Goal: Task Accomplishment & Management: Manage account settings

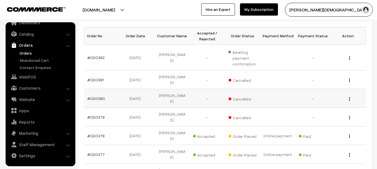
scroll to position [84, 0]
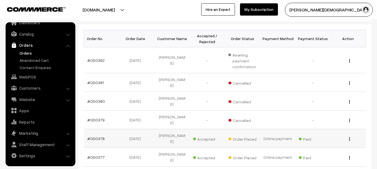
click at [245, 135] on span "Order Placed" at bounding box center [243, 138] width 28 height 7
copy tr "Order Placed"
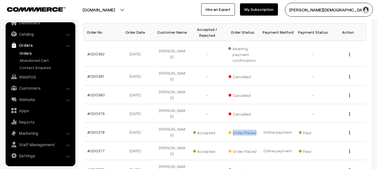
scroll to position [0, 0]
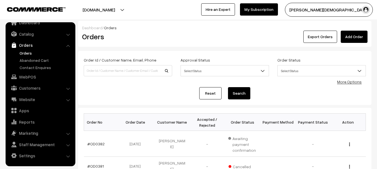
click at [199, 78] on div "Approval Status Select Status Awaiting Accepted Rejected Select Status" at bounding box center [224, 68] width 97 height 23
click at [153, 66] on input at bounding box center [128, 70] width 89 height 11
click at [239, 72] on span "Select Status" at bounding box center [225, 71] width 88 height 10
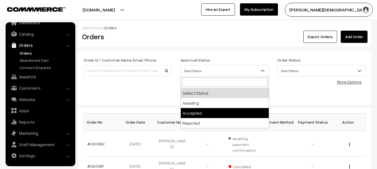
select select "1"
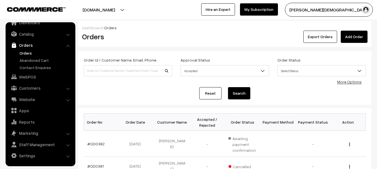
click at [320, 68] on span "Select Status" at bounding box center [322, 71] width 88 height 10
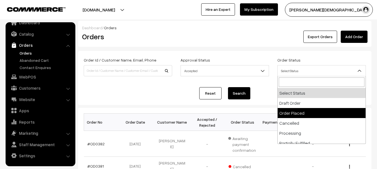
select select "2"
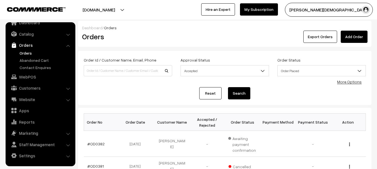
click at [217, 93] on link "Reset" at bounding box center [210, 93] width 22 height 12
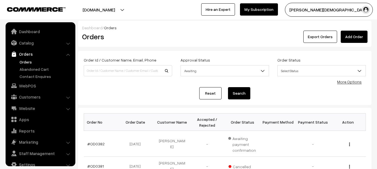
scroll to position [9, 0]
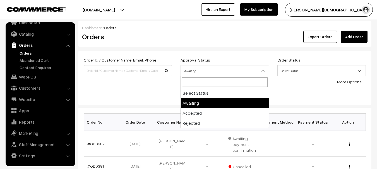
drag, startPoint x: 228, startPoint y: 67, endPoint x: 204, endPoint y: 84, distance: 29.5
click at [227, 67] on span "Awaiting" at bounding box center [225, 71] width 88 height 10
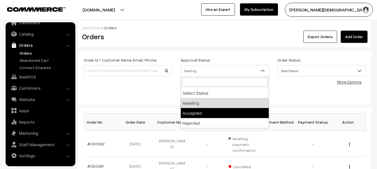
drag, startPoint x: 198, startPoint y: 112, endPoint x: 309, endPoint y: 96, distance: 112.5
select select "1"
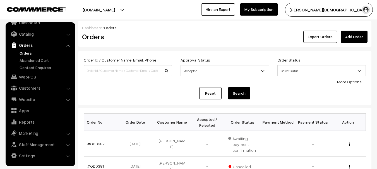
click at [322, 83] on div "Order Id / Customer Name, Email, Phone Approval Status Select Status Awaiting A…" at bounding box center [225, 78] width 282 height 43
click at [313, 67] on span "Select Status" at bounding box center [322, 71] width 88 height 10
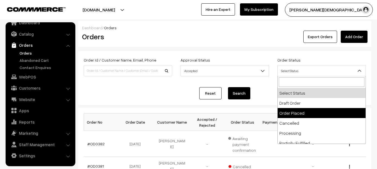
select select "2"
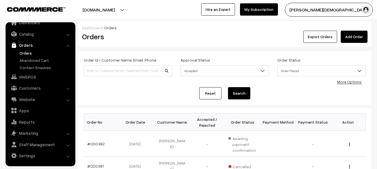
click at [244, 98] on button "Search" at bounding box center [239, 93] width 22 height 12
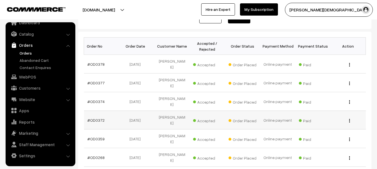
scroll to position [84, 0]
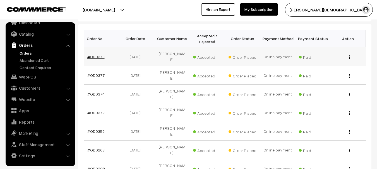
click at [96, 55] on link "#OD0378" at bounding box center [95, 56] width 17 height 5
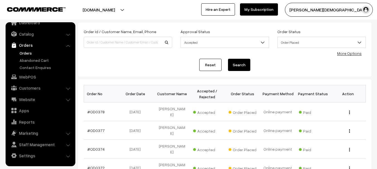
scroll to position [28, 0]
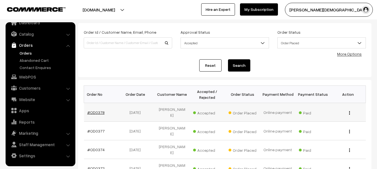
click at [101, 110] on link "#OD0378" at bounding box center [95, 112] width 17 height 5
click at [97, 129] on link "#OD0377" at bounding box center [95, 131] width 17 height 5
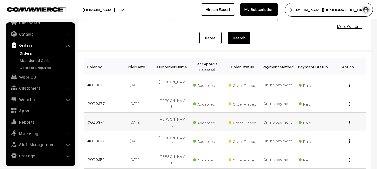
scroll to position [56, 0]
click at [86, 115] on td "#OD0374" at bounding box center [101, 122] width 35 height 19
click at [88, 120] on link "#OD0374" at bounding box center [95, 122] width 17 height 5
click at [93, 120] on link "#OD0374" at bounding box center [95, 122] width 17 height 5
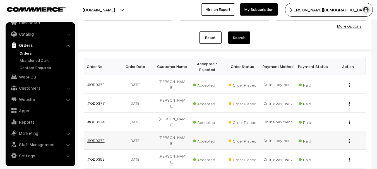
click at [99, 138] on link "#OD0372" at bounding box center [95, 140] width 17 height 5
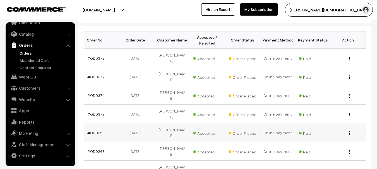
scroll to position [84, 0]
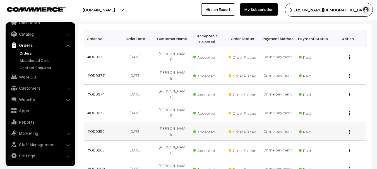
click at [89, 129] on link "#OD0359" at bounding box center [95, 131] width 17 height 5
drag, startPoint x: 105, startPoint y: 126, endPoint x: 98, endPoint y: 126, distance: 6.7
click at [104, 141] on td "#OD0268" at bounding box center [101, 150] width 35 height 19
click at [98, 148] on link "#OD0268" at bounding box center [95, 150] width 17 height 5
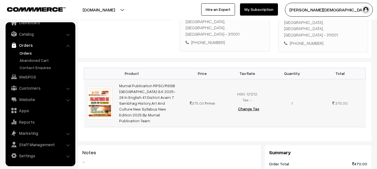
scroll to position [140, 0]
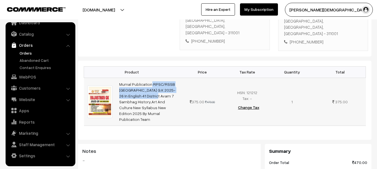
drag, startPoint x: 118, startPoint y: 57, endPoint x: 207, endPoint y: 72, distance: 90.4
click at [175, 78] on td "Mumal Publication RPSC/RSSB Rajasthan G.K 2025-26 In English 41 District Avam 7…" at bounding box center [148, 102] width 64 height 48
copy link "Mumal Publication RPSC/RSSB Rajasthan G.K 2025-26 In English 4"
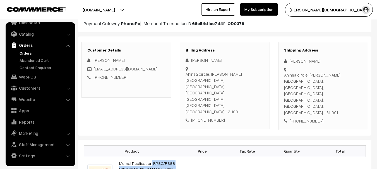
scroll to position [56, 0]
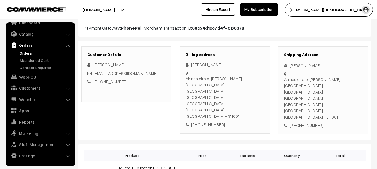
click at [292, 68] on div "[PERSON_NAME]" at bounding box center [323, 66] width 78 height 6
copy div "[PERSON_NAME]"
click at [313, 104] on div "Shipping Address Payal Verma Ahinsa circle, kuwada road, National motors street…" at bounding box center [323, 91] width 90 height 88
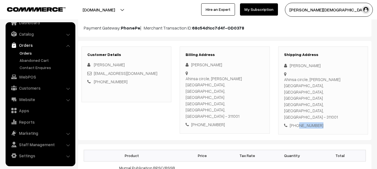
click at [313, 104] on div "Shipping Address Payal Verma Ahinsa circle, kuwada road, National motors street…" at bounding box center [323, 91] width 90 height 88
copy div "8209224098"
click at [296, 64] on div "[PERSON_NAME]" at bounding box center [323, 66] width 78 height 6
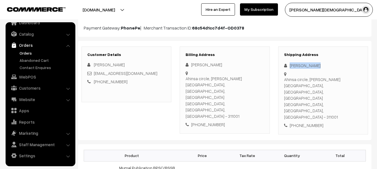
click at [296, 64] on div "[PERSON_NAME]" at bounding box center [323, 66] width 78 height 6
copy div "[PERSON_NAME]"
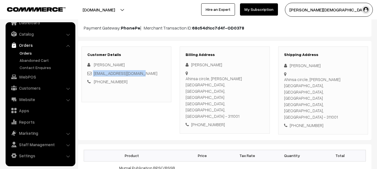
copy div "pawanbanna048@gmail.com"
drag, startPoint x: 149, startPoint y: 74, endPoint x: 95, endPoint y: 72, distance: 53.6
click at [92, 73] on div "pawanbanna048@gmail.com" at bounding box center [126, 73] width 78 height 6
click at [203, 78] on div "Ahinsa circle, kuwada road, National motors street, Bhilwara Bhilwara, Rajastha…" at bounding box center [225, 98] width 78 height 44
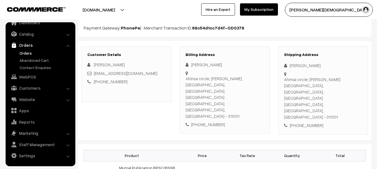
click at [203, 78] on div "Ahinsa circle, kuwada road, National motors street, Bhilwara Bhilwara, Rajastha…" at bounding box center [225, 98] width 78 height 44
copy div "Ahinsa circle, [PERSON_NAME][GEOGRAPHIC_DATA], [GEOGRAPHIC_DATA], [GEOGRAPHIC_D…"
click at [243, 93] on div "Ahinsa circle, kuwada road, National motors street, Bhilwara Bhilwara, Rajastha…" at bounding box center [225, 98] width 78 height 44
click at [240, 93] on div "Ahinsa circle, kuwada road, National motors street, Bhilwara Bhilwara, Rajastha…" at bounding box center [225, 98] width 78 height 44
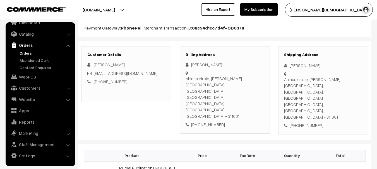
copy div "311001"
click at [240, 93] on div "Ahinsa circle, kuwada road, National motors street, Bhilwara Bhilwara, Rajastha…" at bounding box center [225, 98] width 78 height 44
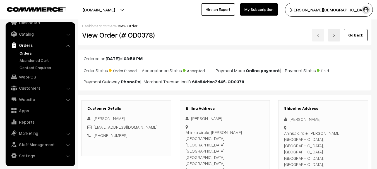
scroll to position [0, 0]
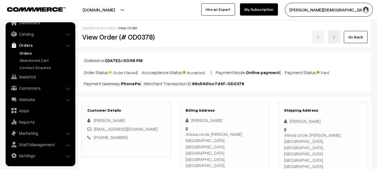
click at [119, 35] on h2 "View Order (# OD0378)" at bounding box center [127, 37] width 90 height 9
click at [159, 34] on h2 "View Order (# OD0378)" at bounding box center [127, 37] width 90 height 9
click at [139, 34] on h2 "View Order (# OD0378)" at bounding box center [127, 37] width 90 height 9
copy h2 "OD0378"
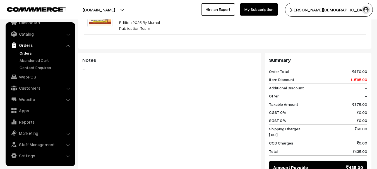
scroll to position [305, 0]
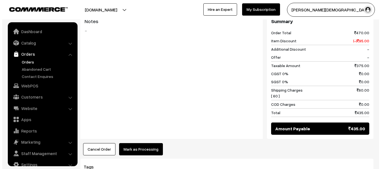
scroll to position [279, 0]
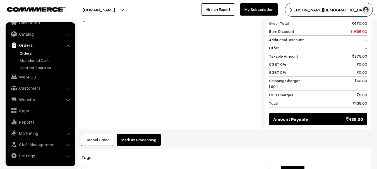
click at [133, 134] on button "Mark as Processing" at bounding box center [139, 140] width 44 height 12
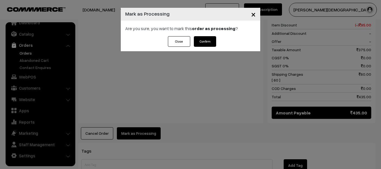
click at [208, 45] on button "Confirm" at bounding box center [205, 41] width 22 height 11
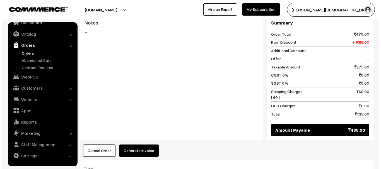
scroll to position [305, 0]
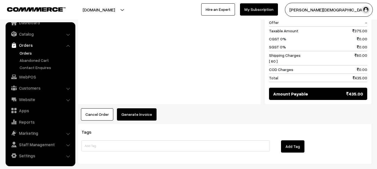
drag, startPoint x: 148, startPoint y: 93, endPoint x: 147, endPoint y: 89, distance: 4.6
click at [147, 109] on button "Generate Invoice" at bounding box center [137, 115] width 40 height 12
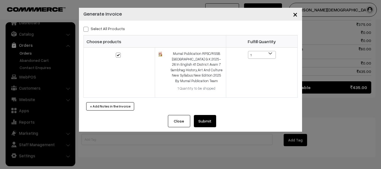
click at [199, 123] on button "Submit" at bounding box center [205, 121] width 22 height 12
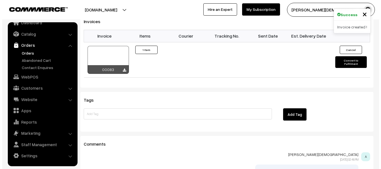
scroll to position [388, 0]
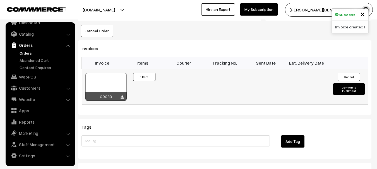
click at [355, 83] on button "Convert to Fulfilment" at bounding box center [349, 89] width 32 height 12
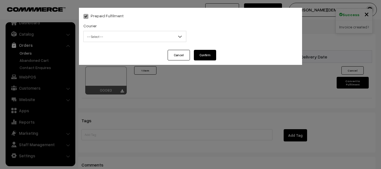
click at [153, 40] on span "-- Select --" at bounding box center [135, 37] width 102 height 10
select select "2"
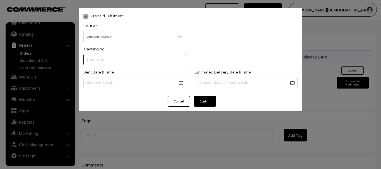
click at [121, 55] on input "text" at bounding box center [134, 59] width 103 height 11
paste input "363480574349"
type input "363480574349"
click at [114, 77] on div "Sent Date & Time" at bounding box center [134, 79] width 103 height 20
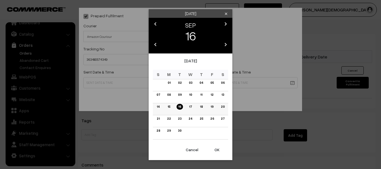
click at [181, 107] on link "16" at bounding box center [180, 107] width 6 height 6
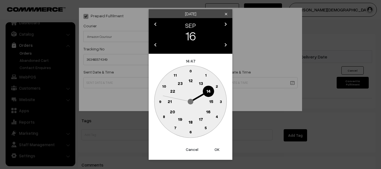
click at [191, 122] on text "18" at bounding box center [191, 122] width 4 height 5
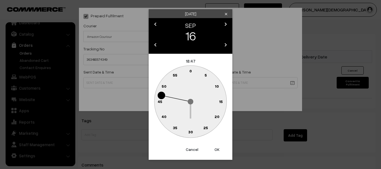
click at [191, 132] on text "30" at bounding box center [190, 132] width 5 height 5
type input "16-09-2025 18:30"
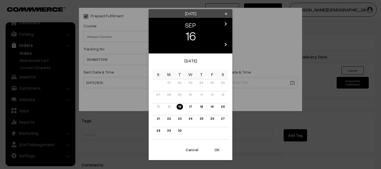
click at [181, 108] on link "16" at bounding box center [180, 107] width 6 height 6
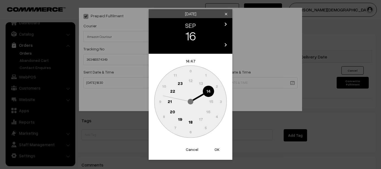
click at [260, 59] on div "Tuesday clear chevron_left SEP chevron_right 16 chevron_left 2025 chevron_right…" at bounding box center [190, 84] width 381 height 169
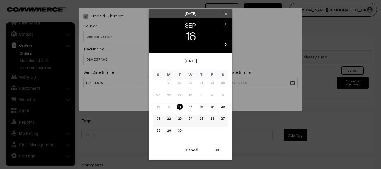
click at [170, 119] on link "22" at bounding box center [169, 119] width 7 height 6
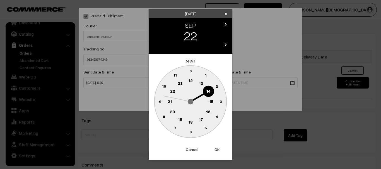
click at [190, 122] on text "18" at bounding box center [191, 122] width 4 height 5
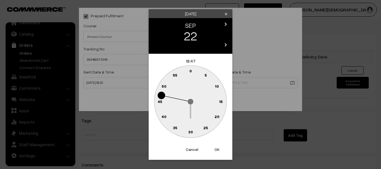
click at [190, 132] on text "30" at bounding box center [190, 132] width 5 height 5
type input "22-09-2025 18:30"
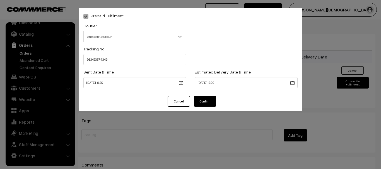
click at [219, 153] on div "Prepaid Fulfilment Courier -- Select -- Delhivery Amazon Couriour Ekart Couriou…" at bounding box center [190, 84] width 381 height 169
click at [210, 112] on div "Prepaid Fulfilment Courier -- Select -- Delhivery Amazon Couriour Ekart Couriou…" at bounding box center [190, 84] width 381 height 169
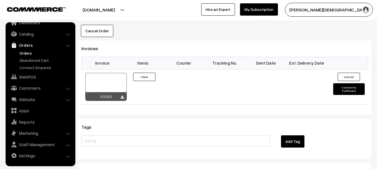
click at [347, 83] on button "Convert to Fulfilment" at bounding box center [349, 89] width 32 height 12
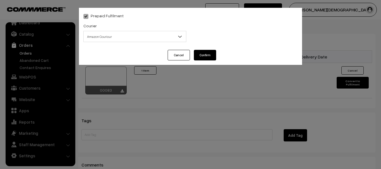
click at [121, 41] on span "Amazon Couriour" at bounding box center [135, 37] width 102 height 10
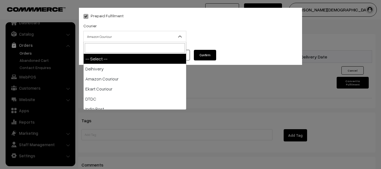
click at [111, 50] on input "search" at bounding box center [135, 47] width 100 height 9
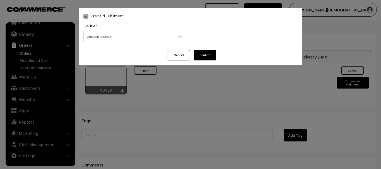
click at [251, 49] on div "Prepaid Fulfilment Courier -- Select -- Delhivery Amazon Couriour Ekart Couriou…" at bounding box center [190, 29] width 223 height 42
click at [209, 54] on button "Confirm" at bounding box center [205, 55] width 22 height 11
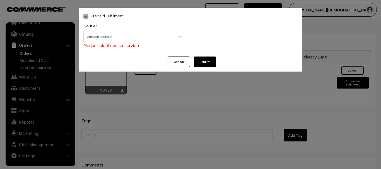
click at [192, 65] on div "Cancel Confirm" at bounding box center [190, 64] width 223 height 15
click at [174, 62] on button "Cancel" at bounding box center [179, 62] width 22 height 11
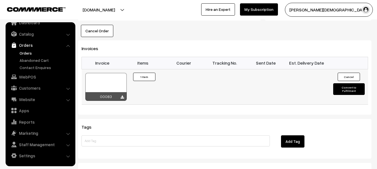
click at [342, 83] on button "Convert to Fulfilment" at bounding box center [349, 89] width 32 height 12
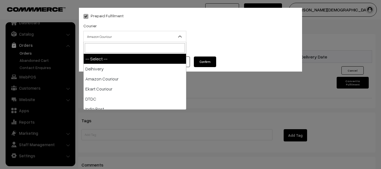
click at [121, 39] on span "Amazon Couriour" at bounding box center [135, 37] width 102 height 10
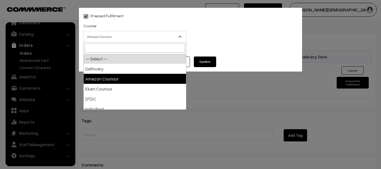
drag, startPoint x: 107, startPoint y: 72, endPoint x: 108, endPoint y: 77, distance: 5.4
select select "2"
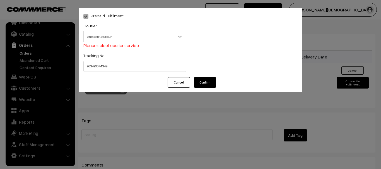
click at [108, 77] on div "Prepaid Fulfilment Courier -- Select -- Delhivery Amazon Couriour Ekart Couriou…" at bounding box center [190, 50] width 223 height 85
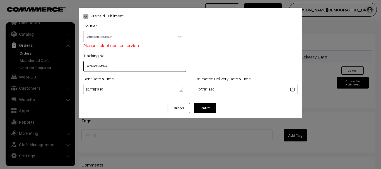
click at [131, 69] on input "363480574349" at bounding box center [134, 66] width 103 height 11
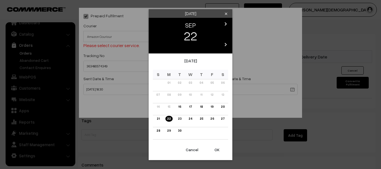
drag, startPoint x: 228, startPoint y: 90, endPoint x: 271, endPoint y: 82, distance: 44.0
click at [275, 75] on div "Monday clear chevron_left SEP chevron_right 22 chevron_left 2025 chevron_right …" at bounding box center [190, 84] width 381 height 169
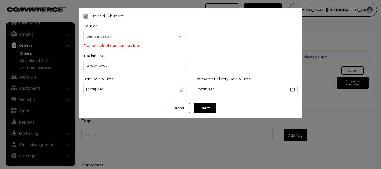
click at [208, 107] on button "Confirm" at bounding box center [205, 108] width 22 height 11
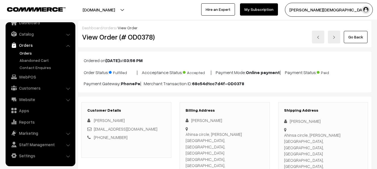
click at [26, 54] on link "Orders" at bounding box center [45, 53] width 55 height 6
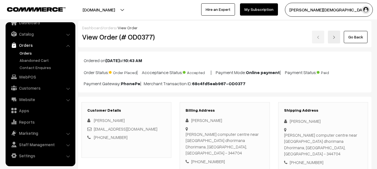
click at [137, 34] on h2 "View Order (# OD0377)" at bounding box center [127, 37] width 90 height 9
copy h2 "OD0377"
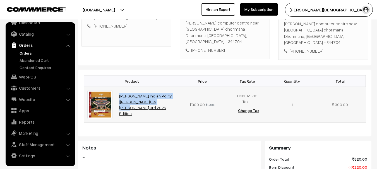
copy tr "[PERSON_NAME] Indian Polity (Bharat Ki"
drag, startPoint x: 116, startPoint y: 90, endPoint x: 172, endPoint y: 100, distance: 57.5
click at [172, 100] on tr "[PERSON_NAME] Indian Polity ([PERSON_NAME]) By [PERSON_NAME] 3rd 2025 Edition 3…" at bounding box center [225, 105] width 282 height 36
copy tr "Gyan Vitan Indian Polity (Bharat Ki Rajvyasta) By Rahul Choudhary 3"
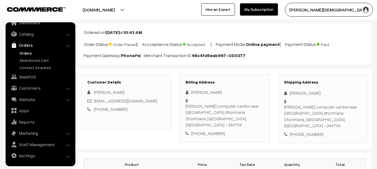
scroll to position [28, 0]
click at [290, 94] on div "Pramila Bishnoi" at bounding box center [323, 93] width 78 height 6
copy div "Pramila Bishnoi"
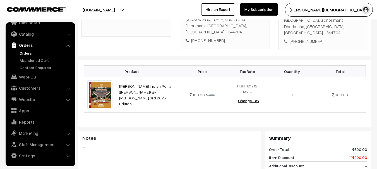
scroll to position [112, 0]
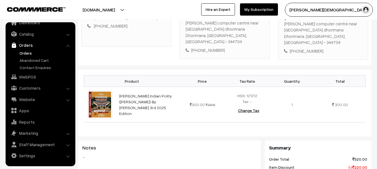
click at [305, 48] on div "Shipping Address Pramila Bishnoi Swastik computer centre near marudhar school d…" at bounding box center [323, 26] width 90 height 70
copy div "6375586277"
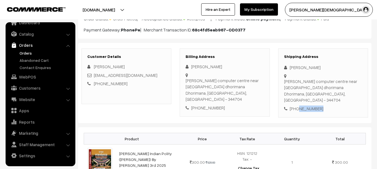
scroll to position [56, 0]
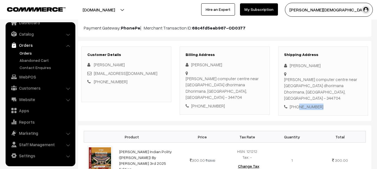
copy div "6375586277"
click at [299, 68] on div "[PERSON_NAME]" at bounding box center [323, 66] width 78 height 6
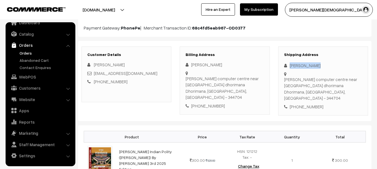
copy div "[PERSON_NAME]"
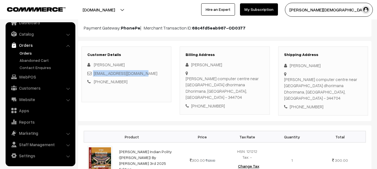
copy div "pramilabhadu18@gmail.com"
drag, startPoint x: 145, startPoint y: 74, endPoint x: 93, endPoint y: 79, distance: 52.4
click at [93, 75] on div "pramilabhadu18@gmail.com" at bounding box center [126, 73] width 78 height 6
click at [292, 81] on div "Swastik computer centre near marudhar school dhorimana Dhorimana, Rajasthan, In…" at bounding box center [323, 89] width 78 height 25
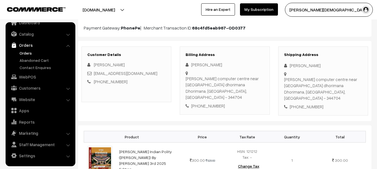
click at [292, 81] on div "Swastik computer centre near marudhar school dhorimana Dhorimana, Rajasthan, In…" at bounding box center [323, 89] width 78 height 25
copy div "Swastik computer centre near marudhar school dhorimana"
click at [292, 93] on div "Swastik computer centre near marudhar school dhorimana Dhorimana, Rajasthan, In…" at bounding box center [323, 89] width 78 height 25
drag, startPoint x: 292, startPoint y: 93, endPoint x: 297, endPoint y: 95, distance: 5.5
click at [292, 93] on div "Swastik computer centre near marudhar school dhorimana Dhorimana, Rajasthan, In…" at bounding box center [323, 89] width 78 height 25
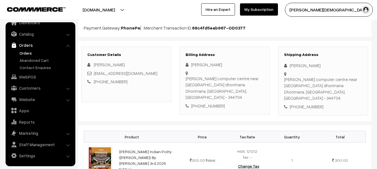
copy div "Dhorimana"
click at [341, 92] on div "Swastik computer centre near marudhar school dhorimana Dhorimana, Rajasthan, In…" at bounding box center [323, 89] width 78 height 25
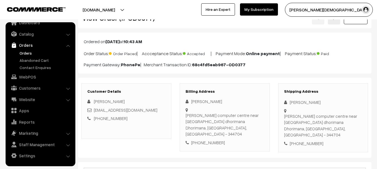
scroll to position [0, 0]
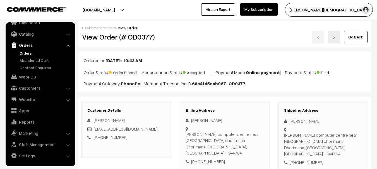
click at [137, 32] on div "View Order (# OD0377)" at bounding box center [127, 37] width 98 height 13
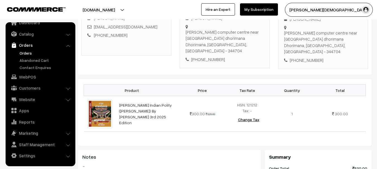
scroll to position [168, 0]
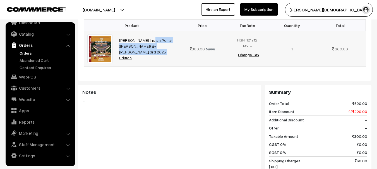
drag, startPoint x: 123, startPoint y: 37, endPoint x: 147, endPoint y: 40, distance: 24.5
click at [147, 40] on td "Gyan Vitan Indian Polity (Bharat Ki Rajvyasta) By Rahul Choudhary 3rd 2025 Edit…" at bounding box center [148, 49] width 64 height 36
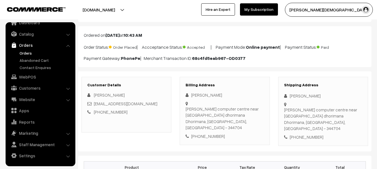
scroll to position [0, 0]
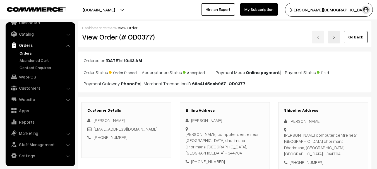
click at [143, 39] on h2 "View Order (# OD0377)" at bounding box center [127, 37] width 90 height 9
click at [144, 39] on h2 "View Order (# OD0377)" at bounding box center [127, 37] width 90 height 9
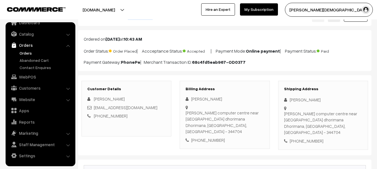
scroll to position [56, 0]
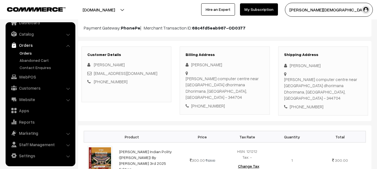
click at [309, 104] on div "+91 6375586277" at bounding box center [323, 107] width 78 height 6
click at [298, 65] on div "[PERSON_NAME]" at bounding box center [323, 66] width 78 height 6
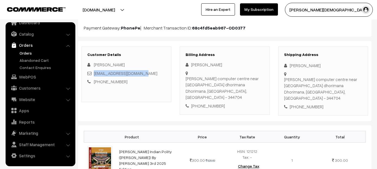
drag, startPoint x: 149, startPoint y: 75, endPoint x: 94, endPoint y: 76, distance: 54.2
click at [94, 76] on div "pramilabhadu18@gmail.com" at bounding box center [126, 73] width 78 height 6
click at [212, 80] on div "Swastik computer centre near marudhar school dhorimana Dhorimana, Rajasthan, In…" at bounding box center [225, 88] width 78 height 25
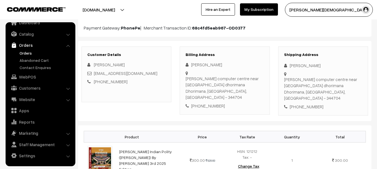
click at [242, 93] on div "Swastik computer centre near marudhar school dhorimana Dhorimana, Rajasthan, In…" at bounding box center [225, 88] width 78 height 25
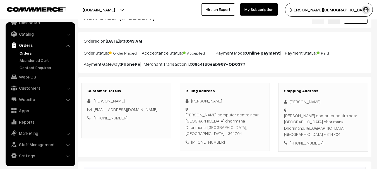
scroll to position [0, 0]
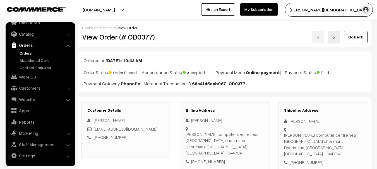
click at [145, 36] on h2 "View Order (# OD0377)" at bounding box center [127, 37] width 90 height 9
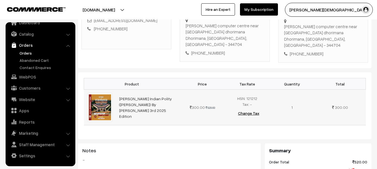
scroll to position [112, 0]
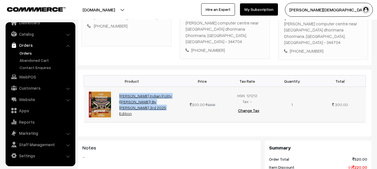
drag, startPoint x: 114, startPoint y: 92, endPoint x: 148, endPoint y: 100, distance: 34.5
click at [148, 100] on tr "Gyan Vitan Indian Polity (Bharat Ki Rajvyasta) By Rahul Choudhary 3rd 2025 Edit…" at bounding box center [225, 105] width 282 height 36
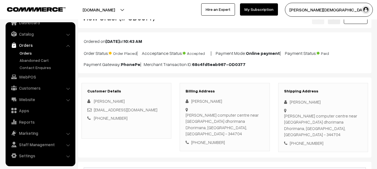
scroll to position [0, 0]
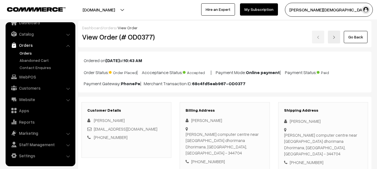
click at [134, 36] on h2 "View Order (# OD0377)" at bounding box center [127, 37] width 90 height 9
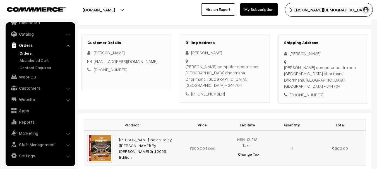
scroll to position [112, 0]
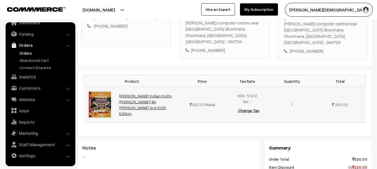
click at [119, 94] on td "Gyan Vitan Indian Polity (Bharat Ki Rajvyasta) By Rahul Choudhary 3rd 2025 Edit…" at bounding box center [148, 105] width 64 height 36
drag, startPoint x: 117, startPoint y: 93, endPoint x: 135, endPoint y: 99, distance: 19.1
click at [135, 99] on td "Gyan Vitan Indian Polity (Bharat Ki Rajvyasta) By Rahul Choudhary 3rd 2025 Edit…" at bounding box center [148, 105] width 64 height 36
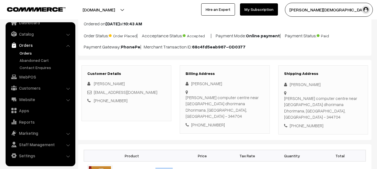
scroll to position [0, 0]
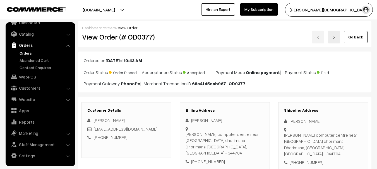
click at [290, 120] on div "[PERSON_NAME]" at bounding box center [323, 121] width 78 height 6
click at [310, 160] on div "+91 6375586277" at bounding box center [323, 163] width 78 height 6
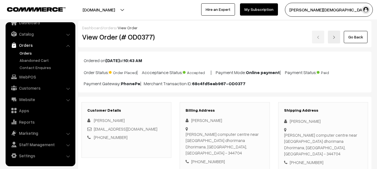
click at [291, 138] on div "Swastik computer centre near marudhar school dhorimana Dhorimana, Rajasthan, In…" at bounding box center [323, 144] width 78 height 25
click at [343, 147] on div "Swastik computer centre near marudhar school dhorimana Dhorimana, Rajasthan, In…" at bounding box center [323, 144] width 78 height 25
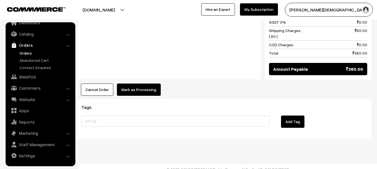
click at [143, 84] on button "Mark as Processing" at bounding box center [139, 90] width 44 height 12
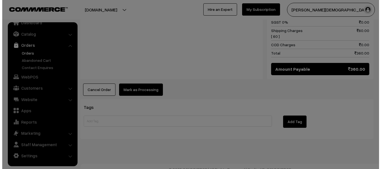
scroll to position [299, 0]
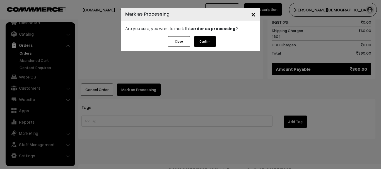
click at [219, 45] on div "Close Confirm" at bounding box center [191, 43] width 140 height 15
click at [212, 42] on button "Confirm" at bounding box center [205, 41] width 22 height 11
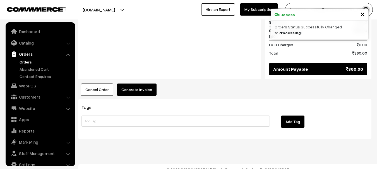
scroll to position [9, 0]
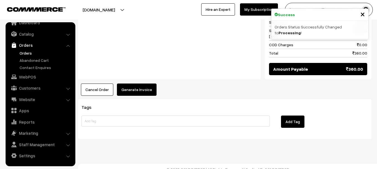
click at [133, 84] on button "Generate Invoice" at bounding box center [137, 90] width 40 height 12
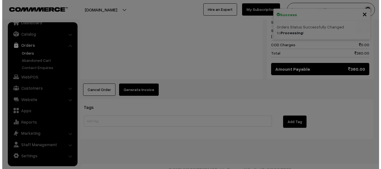
scroll to position [299, 0]
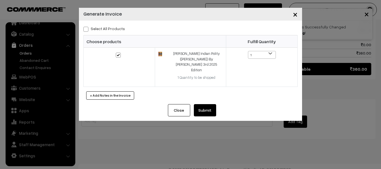
click at [196, 104] on button "Submit" at bounding box center [205, 110] width 22 height 12
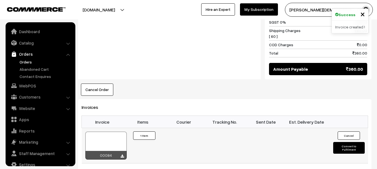
scroll to position [9, 0]
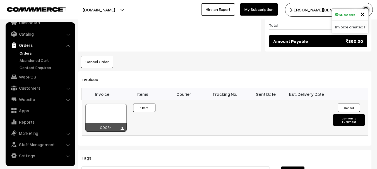
click at [347, 114] on button "Convert to Fulfilment" at bounding box center [349, 120] width 32 height 12
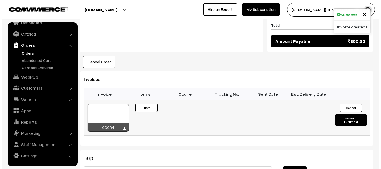
scroll to position [327, 0]
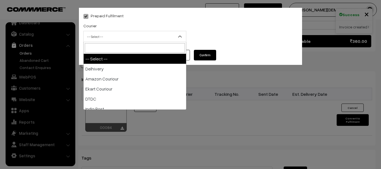
click at [127, 34] on span "-- Select --" at bounding box center [135, 37] width 102 height 10
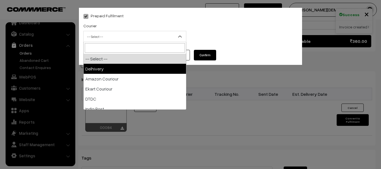
select select "1"
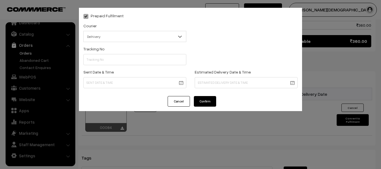
click at [122, 66] on div "Tracking No" at bounding box center [134, 57] width 111 height 23
click at [122, 63] on input "text" at bounding box center [134, 59] width 103 height 11
paste input "5548710272764"
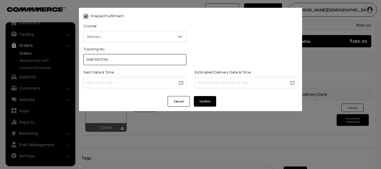
type input "5548710272764"
click at [123, 76] on div "Sent Date & Time" at bounding box center [134, 79] width 103 height 20
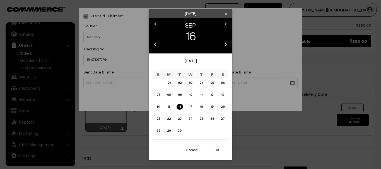
click at [182, 107] on link "16" at bounding box center [180, 107] width 6 height 6
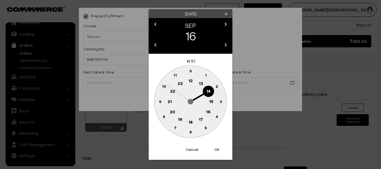
click at [190, 123] on text "18" at bounding box center [191, 122] width 4 height 5
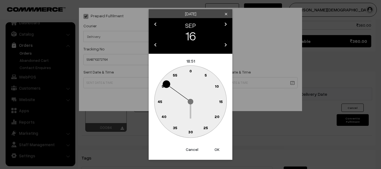
click at [193, 133] on circle at bounding box center [190, 132] width 11 height 11
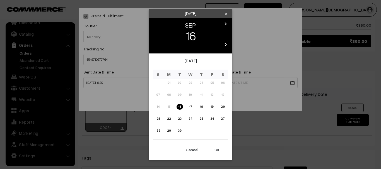
click at [68, 84] on div "Tuesday clear chevron_left SEP chevron_right 16 chevron_left 2025 chevron_right…" at bounding box center [190, 84] width 381 height 169
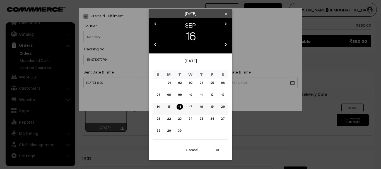
click at [190, 105] on link "17" at bounding box center [191, 107] width 6 height 6
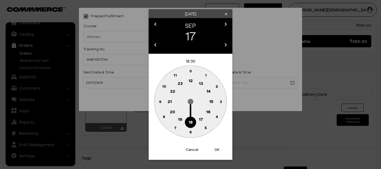
click at [190, 123] on text "18" at bounding box center [191, 122] width 4 height 5
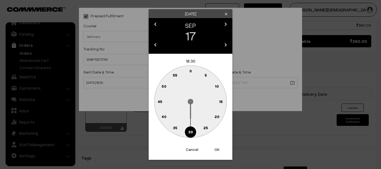
click at [193, 132] on circle at bounding box center [190, 132] width 11 height 11
type input "17-09-2025 18:30"
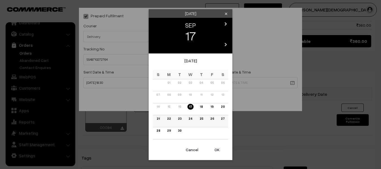
click at [178, 120] on link "23" at bounding box center [179, 119] width 7 height 6
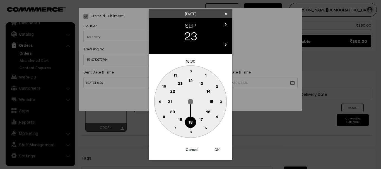
click at [195, 121] on circle at bounding box center [190, 122] width 11 height 11
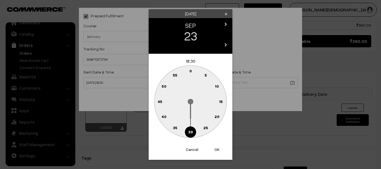
click at [193, 134] on g "0 5 10 15 20 25 30 35 40 45 50 55" at bounding box center [190, 102] width 72 height 72
click at [214, 149] on button "OK" at bounding box center [217, 150] width 22 height 12
type input "23-09-2025 18:30"
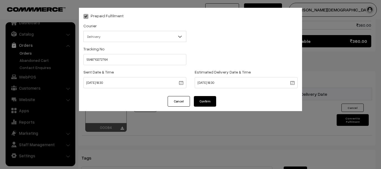
click at [210, 105] on button "Confirm" at bounding box center [205, 101] width 22 height 11
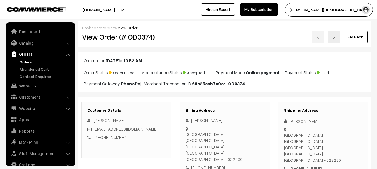
click at [140, 31] on div "View Order (# OD0374)" at bounding box center [127, 37] width 98 height 13
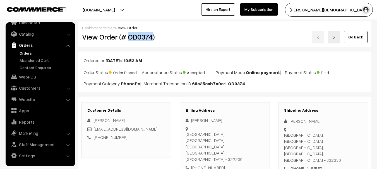
click at [140, 31] on div "View Order (# OD0374)" at bounding box center [127, 37] width 98 height 13
copy h2 "OD0374"
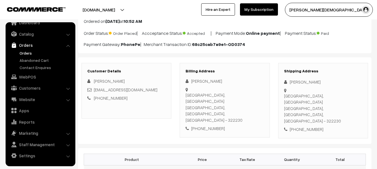
scroll to position [112, 0]
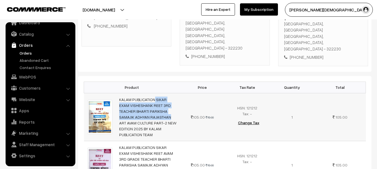
drag, startPoint x: 143, startPoint y: 84, endPoint x: 178, endPoint y: 90, distance: 35.9
click at [178, 93] on td "KALAM PUBLICATION SIKAR EXAM VISHESHANK REET 3RD TEACHER BHARTI PARIKSHA SAMAJI…" at bounding box center [148, 117] width 64 height 48
copy link "KALAM PUBLICATION SIKAR EXAM VISHESHANK REET 3RD TEACHER BHARTI PARIKSHA SAMAJIK"
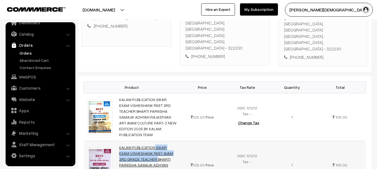
drag, startPoint x: 118, startPoint y: 128, endPoint x: 164, endPoint y: 136, distance: 46.2
click at [164, 141] on td "KALAM PUBLICATION SIKAR EXAM VISHESHANK REET AVAM 3RD GRADE TEACHER BHARTI PARI…" at bounding box center [148, 165] width 64 height 48
copy link "KALAM PUBLICATION SIKAR EXAM VISHESHANK REET AVAM 3"
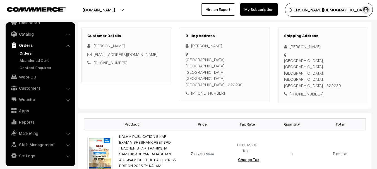
scroll to position [28, 0]
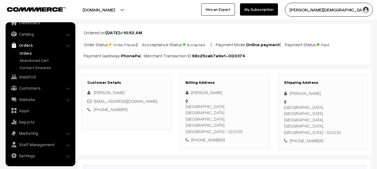
click at [296, 94] on div "Sanjay Sharma" at bounding box center [323, 93] width 78 height 6
copy div "Sanjay Sharma"
click at [304, 138] on div "+91 6375448767" at bounding box center [323, 141] width 78 height 6
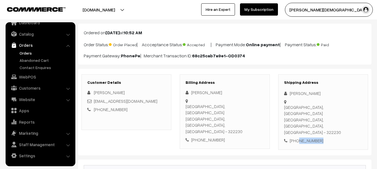
copy div "6375448767"
click at [304, 138] on div "+91 6375448767" at bounding box center [323, 141] width 78 height 6
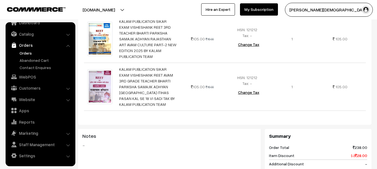
scroll to position [251, 0]
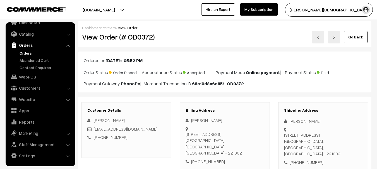
click at [140, 35] on h2 "View Order (# OD0372)" at bounding box center [127, 37] width 90 height 9
copy h2 "OD0372"
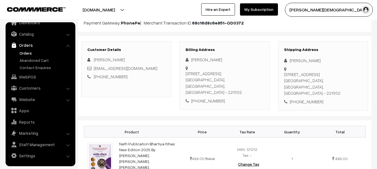
scroll to position [84, 0]
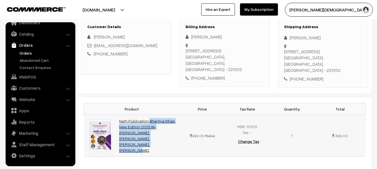
drag, startPoint x: 119, startPoint y: 119, endPoint x: 169, endPoint y: 129, distance: 50.4
click at [169, 129] on td "Nath Publication Bhartiya Itihas New Edition 2025 By [PERSON_NAME],[PERSON_NAME…" at bounding box center [148, 136] width 64 height 42
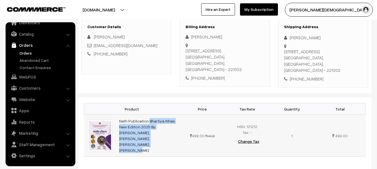
copy link "Nath Publication Bhartiya Itihas New Edition 2025 By [PERSON_NAME],[PERSON_NAME…"
click at [168, 126] on td "Nath Publication Bhartiya Itihas New Edition 2025 By [PERSON_NAME],[PERSON_NAME…" at bounding box center [148, 136] width 64 height 42
copy link "Nath Publication Bhartiya Itihas New Edition 2025 By Pawan"
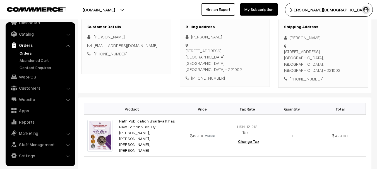
click at [296, 39] on div "[PERSON_NAME]" at bounding box center [323, 38] width 78 height 6
copy div "[PERSON_NAME]"
click at [312, 76] on div "[PHONE_NUMBER]" at bounding box center [323, 79] width 78 height 6
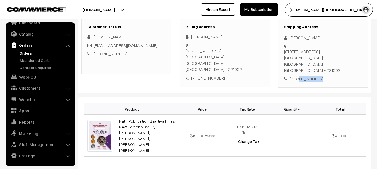
copy div "8429115945"
click at [312, 76] on div "[PHONE_NUMBER]" at bounding box center [323, 79] width 78 height 6
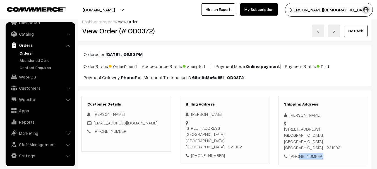
scroll to position [0, 0]
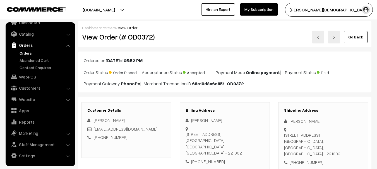
click at [301, 121] on div "[PERSON_NAME]" at bounding box center [323, 121] width 78 height 6
copy div "[PERSON_NAME]"
copy div "[EMAIL_ADDRESS][DOMAIN_NAME]"
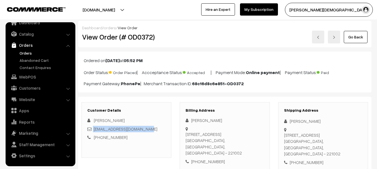
drag, startPoint x: 143, startPoint y: 128, endPoint x: 93, endPoint y: 131, distance: 49.8
click at [93, 131] on div "[EMAIL_ADDRESS][DOMAIN_NAME]" at bounding box center [126, 129] width 78 height 6
click at [298, 142] on div "[STREET_ADDRESS]" at bounding box center [323, 144] width 78 height 25
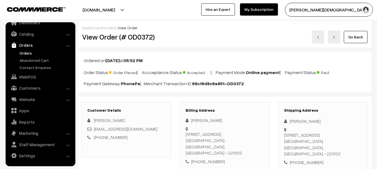
copy div "[STREET_ADDRESS]"
click at [294, 149] on div "[STREET_ADDRESS]" at bounding box center [323, 144] width 78 height 25
click at [295, 149] on div "[STREET_ADDRESS]" at bounding box center [323, 144] width 78 height 25
copy div "Varanasi"
click at [355, 151] on div "[STREET_ADDRESS]" at bounding box center [323, 144] width 78 height 25
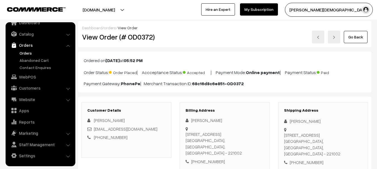
click at [347, 148] on div "[STREET_ADDRESS]" at bounding box center [323, 144] width 78 height 25
copy div "221002"
click at [347, 148] on div "[STREET_ADDRESS]" at bounding box center [323, 144] width 78 height 25
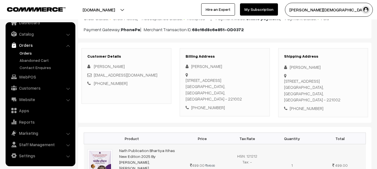
scroll to position [84, 0]
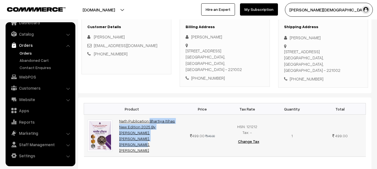
drag, startPoint x: 117, startPoint y: 119, endPoint x: 148, endPoint y: 131, distance: 32.9
click at [148, 131] on td "Nath Publication Bhartiya Itihas New Edition 2025 By [PERSON_NAME],[PERSON_NAME…" at bounding box center [148, 136] width 64 height 42
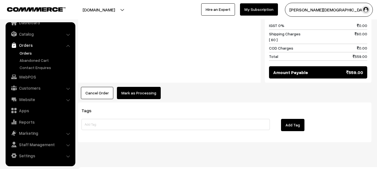
click at [144, 87] on button "Mark as Processing" at bounding box center [139, 93] width 44 height 12
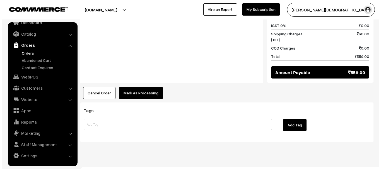
scroll to position [294, 0]
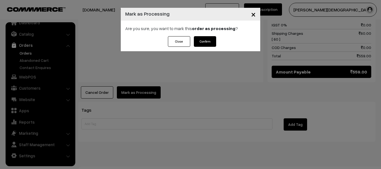
click at [206, 39] on button "Confirm" at bounding box center [205, 41] width 22 height 11
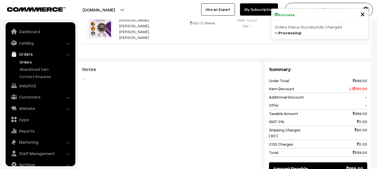
scroll to position [9, 0]
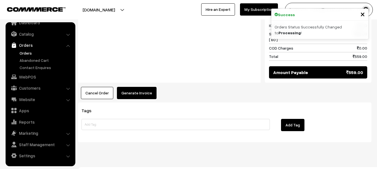
click at [151, 87] on button "Generate Invoice" at bounding box center [137, 93] width 40 height 12
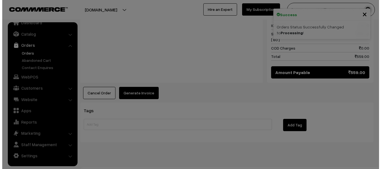
scroll to position [294, 0]
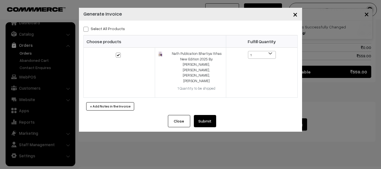
click at [208, 115] on button "Submit" at bounding box center [205, 121] width 22 height 12
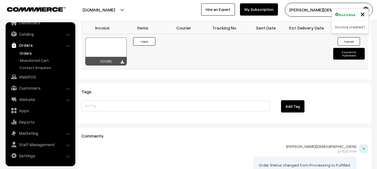
scroll to position [349, 0]
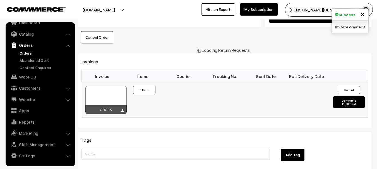
click at [348, 83] on td "Cancel Convert to Fulfilment" at bounding box center [347, 100] width 41 height 35
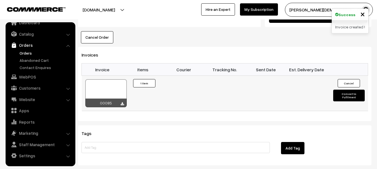
click at [345, 90] on button "Convert to Fulfilment" at bounding box center [349, 96] width 32 height 12
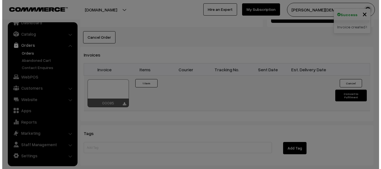
scroll to position [350, 0]
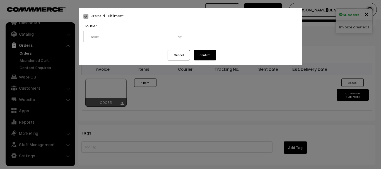
drag, startPoint x: 142, startPoint y: 46, endPoint x: 135, endPoint y: 38, distance: 10.7
click at [142, 46] on div "Prepaid Fulfilment Courier -- Select -- Delhivery Amazon Couriour Ekart Couriou…" at bounding box center [190, 29] width 223 height 42
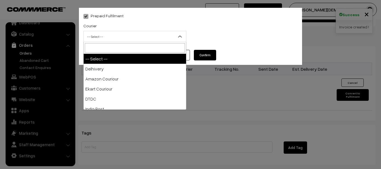
click at [135, 38] on span "-- Select --" at bounding box center [135, 37] width 102 height 10
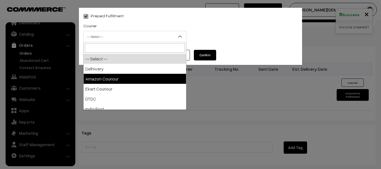
select select "2"
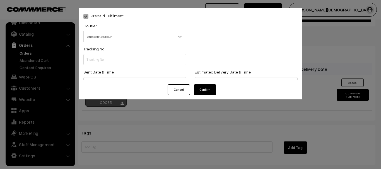
click at [127, 48] on div "Tracking No" at bounding box center [134, 56] width 103 height 20
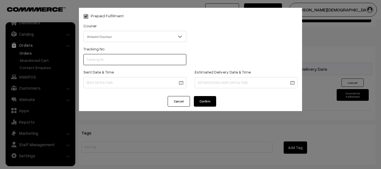
click at [108, 59] on input "text" at bounding box center [134, 59] width 103 height 11
paste input "363480658889"
type input "363480658889"
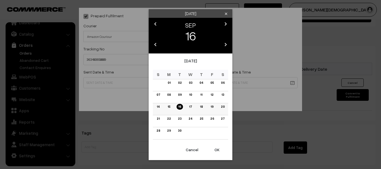
click at [176, 108] on td "16" at bounding box center [180, 109] width 11 height 12
click at [177, 108] on link "16" at bounding box center [180, 107] width 6 height 6
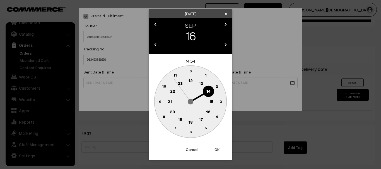
click at [188, 126] on circle at bounding box center [190, 122] width 11 height 11
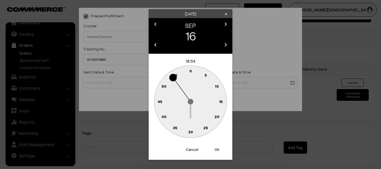
click at [189, 133] on text "30" at bounding box center [190, 132] width 5 height 5
type input "16-09-2025 18:30"
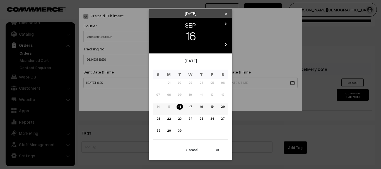
click at [222, 106] on link "20" at bounding box center [222, 107] width 7 height 6
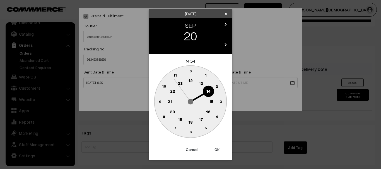
click at [192, 127] on circle at bounding box center [190, 122] width 11 height 11
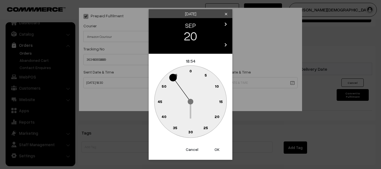
click at [192, 132] on text "30" at bounding box center [190, 132] width 5 height 5
type input "20-09-2025 18:30"
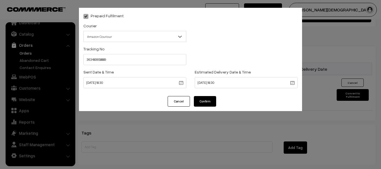
click at [206, 106] on button "Confirm" at bounding box center [205, 101] width 22 height 11
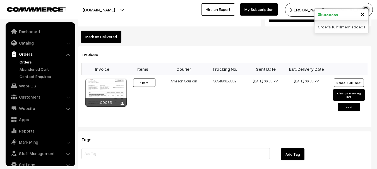
scroll to position [9, 0]
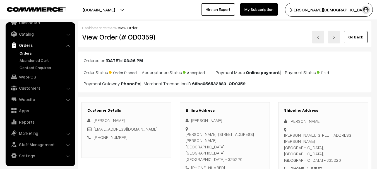
click at [142, 41] on h2 "View Order (# OD0359)" at bounding box center [127, 37] width 90 height 9
click at [142, 39] on h2 "View Order (# OD0359)" at bounding box center [127, 37] width 90 height 9
copy h2 "OD0359"
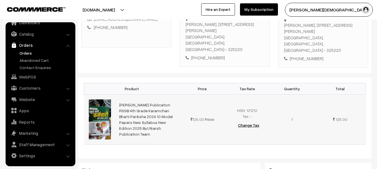
scroll to position [112, 0]
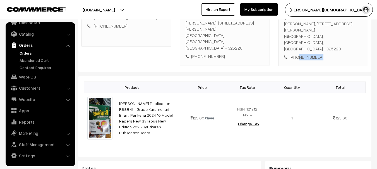
drag, startPoint x: 323, startPoint y: 35, endPoint x: 296, endPoint y: 38, distance: 26.9
click at [296, 38] on div "Shipping Address [PERSON_NAME] [GEOGRAPHIC_DATA], [STREET_ADDRESS][PERSON_NAME]…" at bounding box center [323, 29] width 90 height 76
copy div "8302937351"
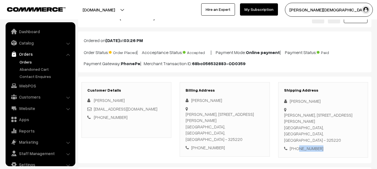
scroll to position [0, 0]
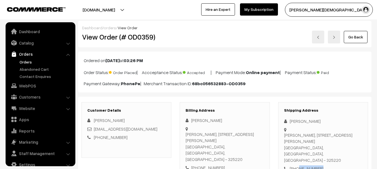
copy div "8302937351"
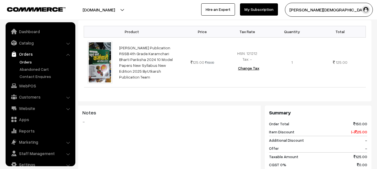
scroll to position [305, 0]
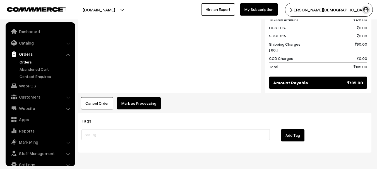
click at [99, 97] on button "Cancel Order" at bounding box center [97, 103] width 32 height 12
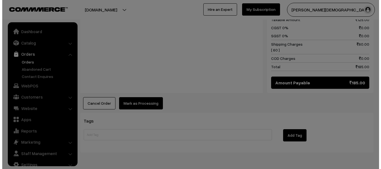
scroll to position [306, 0]
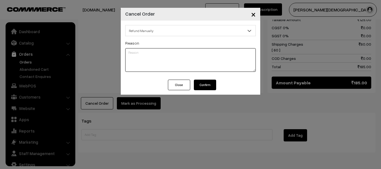
click at [144, 57] on textarea at bounding box center [190, 60] width 131 height 24
paste textarea "8302937351"
type textarea "rfund done by google pay on 8302937351"
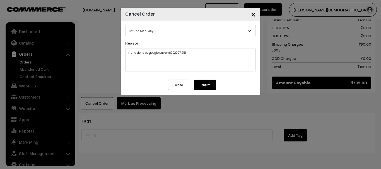
click at [214, 87] on button "Confirm" at bounding box center [205, 85] width 22 height 11
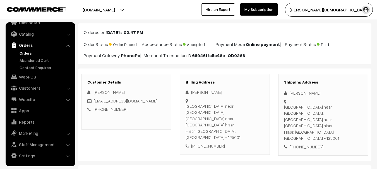
scroll to position [28, 0]
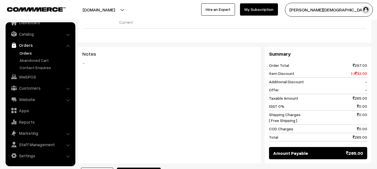
scroll to position [168, 0]
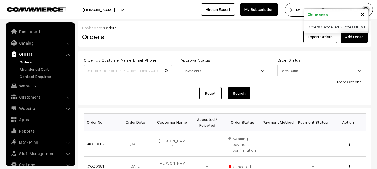
scroll to position [9, 0]
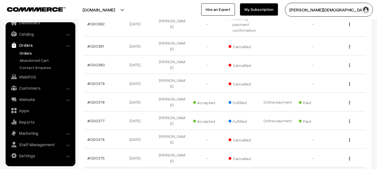
scroll to position [140, 0]
